Goal: Task Accomplishment & Management: Use online tool/utility

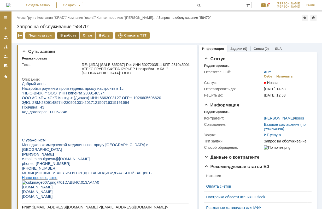
click at [70, 37] on div "В работу" at bounding box center [68, 35] width 22 height 6
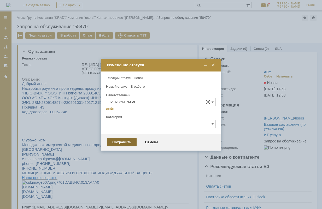
click at [109, 142] on div "Сохранить" at bounding box center [122, 142] width 30 height 8
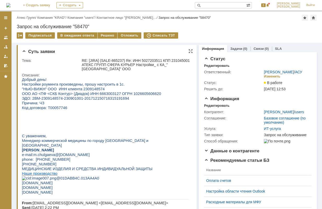
click at [78, 90] on span ""НЬЮ-ВИЖН" ООО ИНН клиента 2309148574" at bounding box center [63, 89] width 83 height 4
copy span "2309148574"
drag, startPoint x: 32, startPoint y: 99, endPoint x: 119, endPoint y: 100, distance: 87.3
click at [119, 100] on span "ЭДО: 2BM-2309148574-230901001-201712150716315191694" at bounding box center [75, 98] width 107 height 4
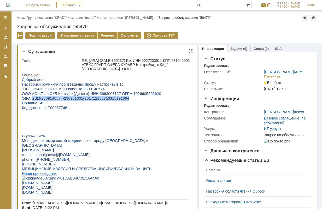
copy span "2BM-2309148574-230901001-201712150716315191694"
